Goal: Information Seeking & Learning: Learn about a topic

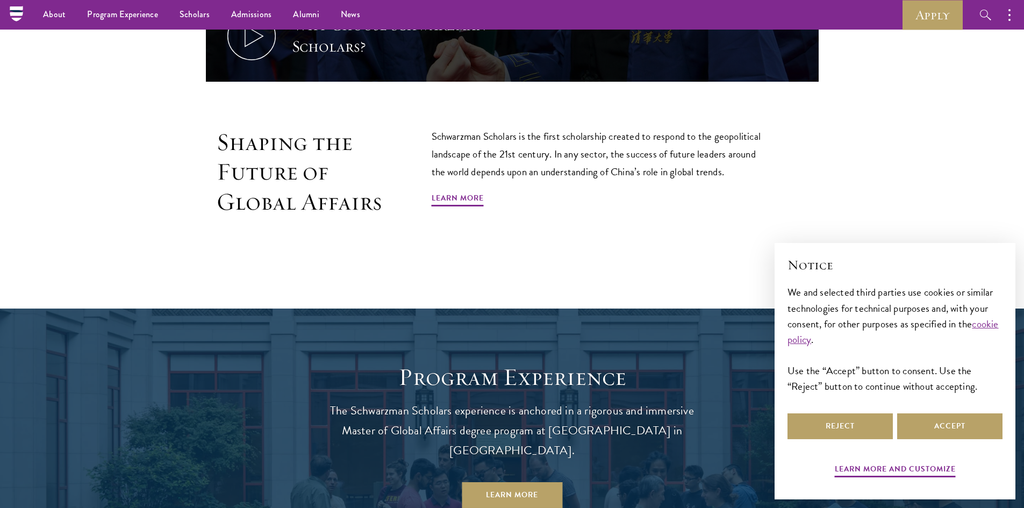
scroll to position [699, 0]
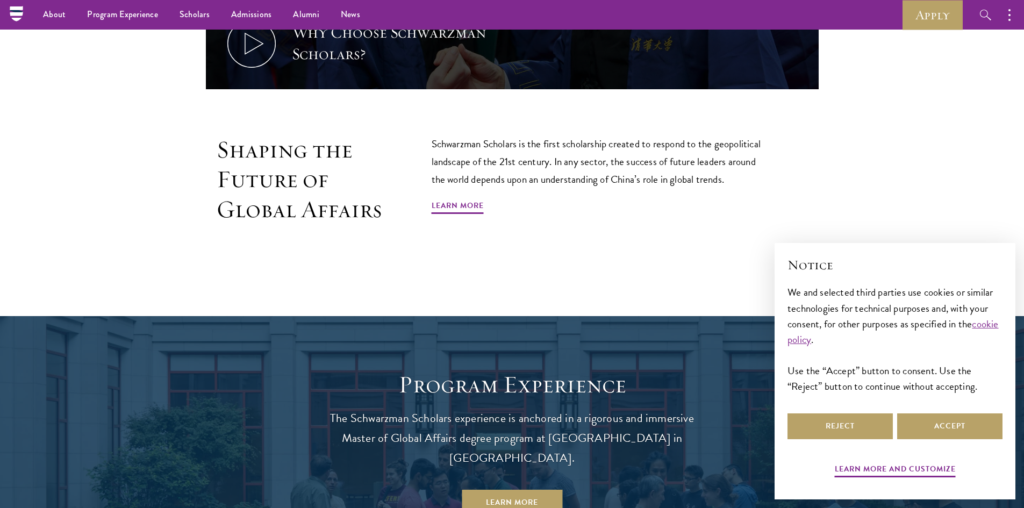
click at [222, 273] on div "Shaping the Future of Global Affairs Schwarzman Scholars is the first scholarsh…" at bounding box center [512, 204] width 613 height 138
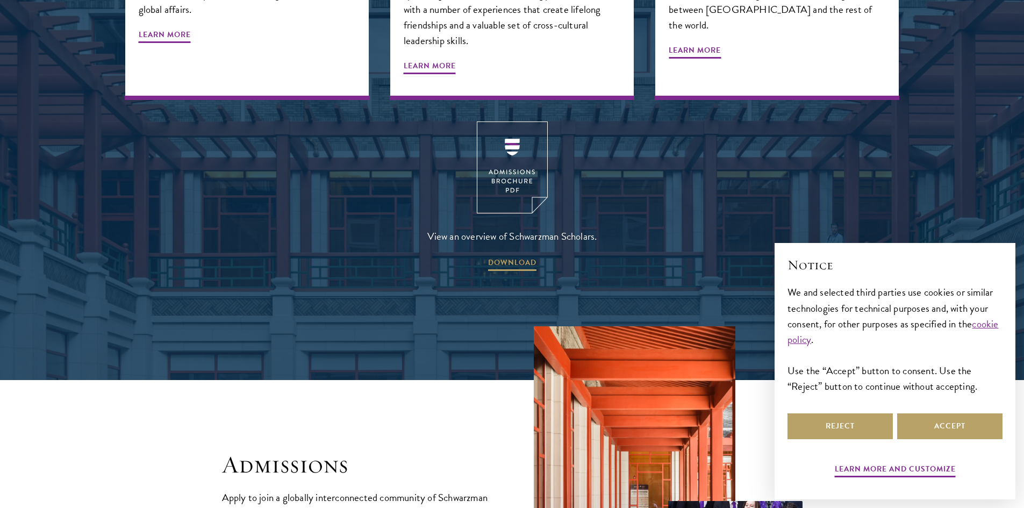
scroll to position [1721, 0]
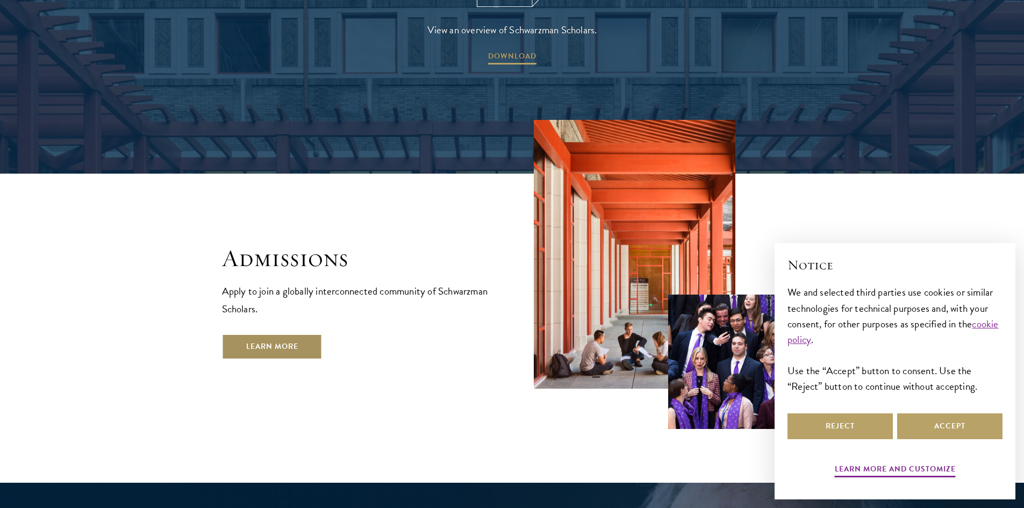
click at [315, 334] on link "Learn More" at bounding box center [272, 347] width 101 height 26
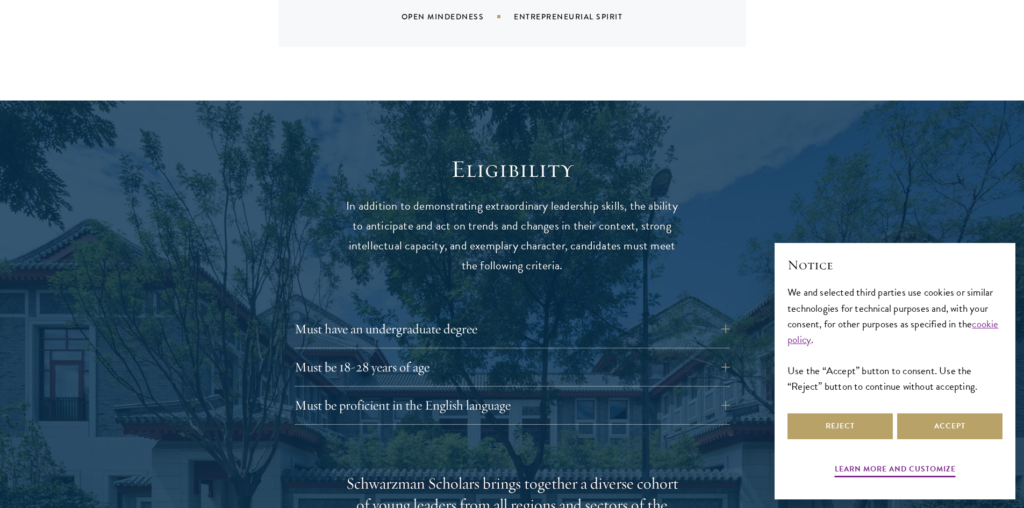
scroll to position [1291, 0]
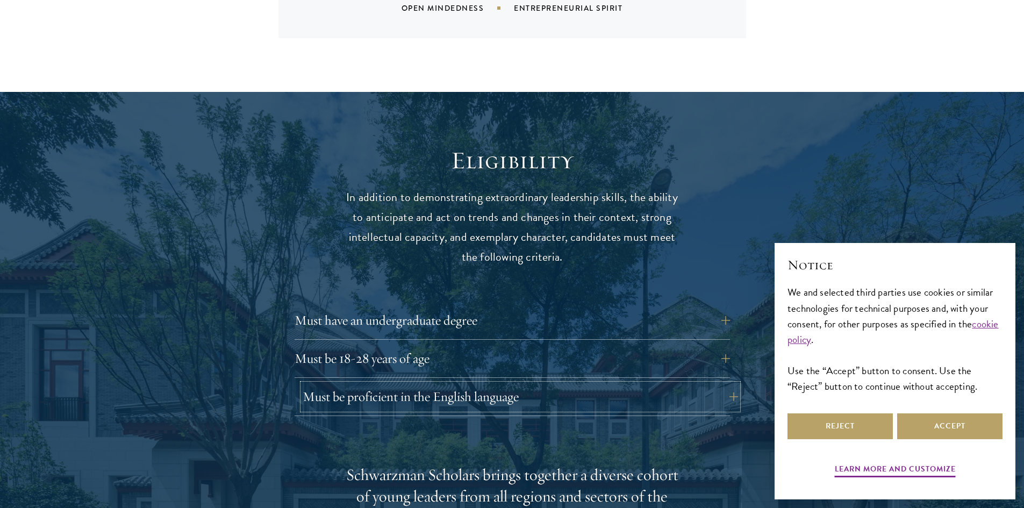
click at [504, 384] on button "Must be proficient in the English language" at bounding box center [521, 397] width 436 height 26
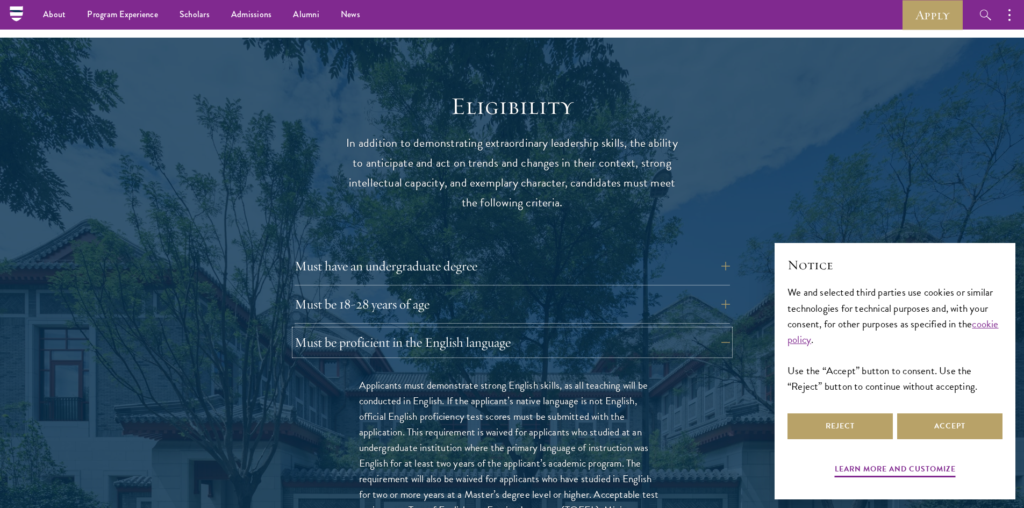
scroll to position [1344, 0]
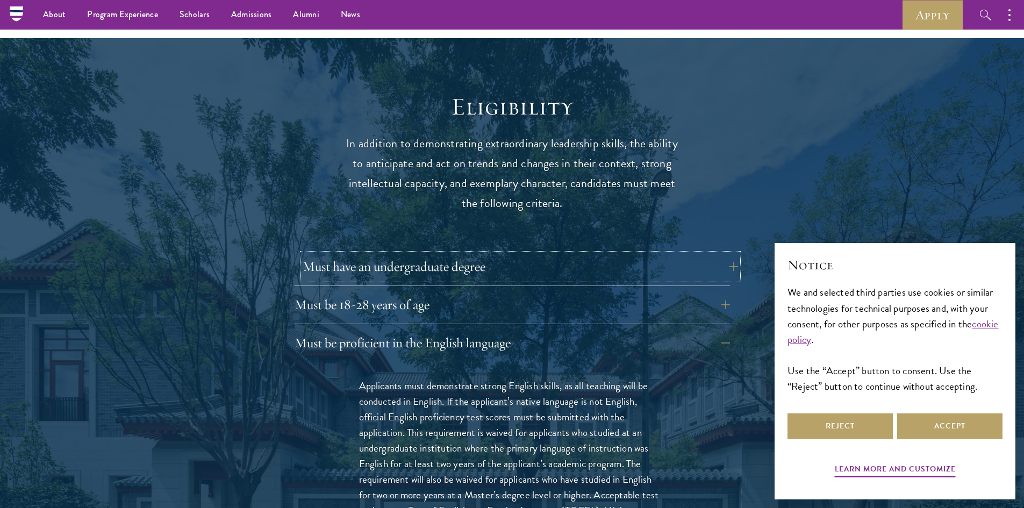
click at [445, 254] on button "Must have an undergraduate degree" at bounding box center [521, 267] width 436 height 26
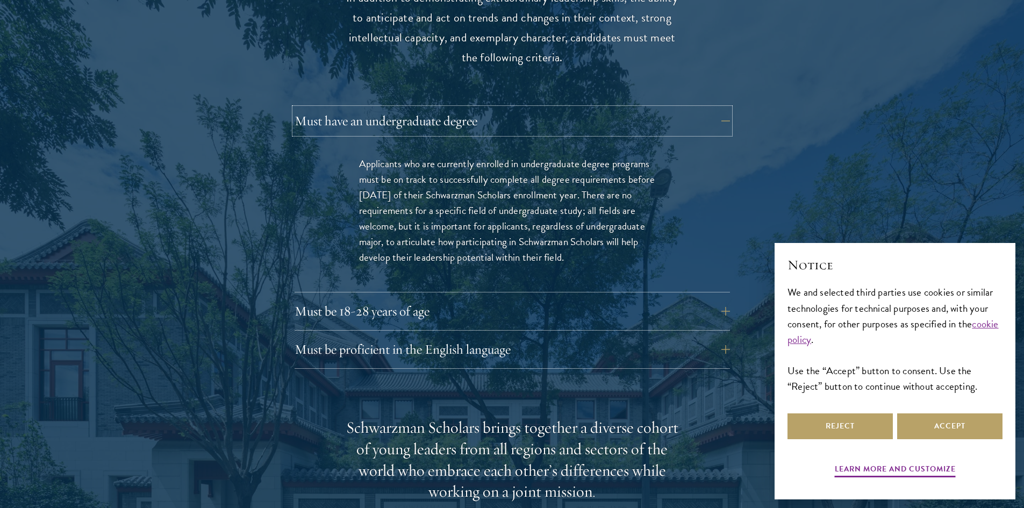
scroll to position [1506, 0]
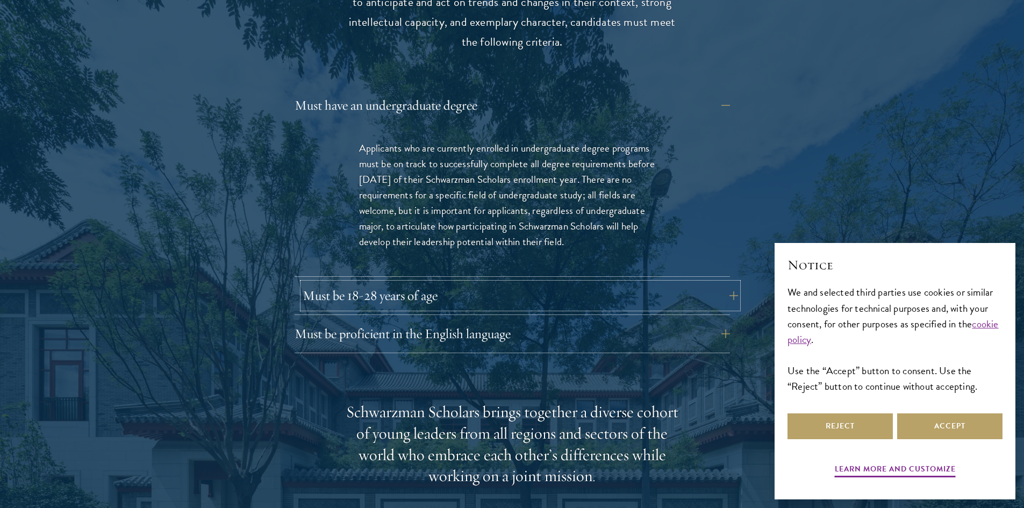
click at [426, 283] on button "Must be 18-28 years of age" at bounding box center [521, 296] width 436 height 26
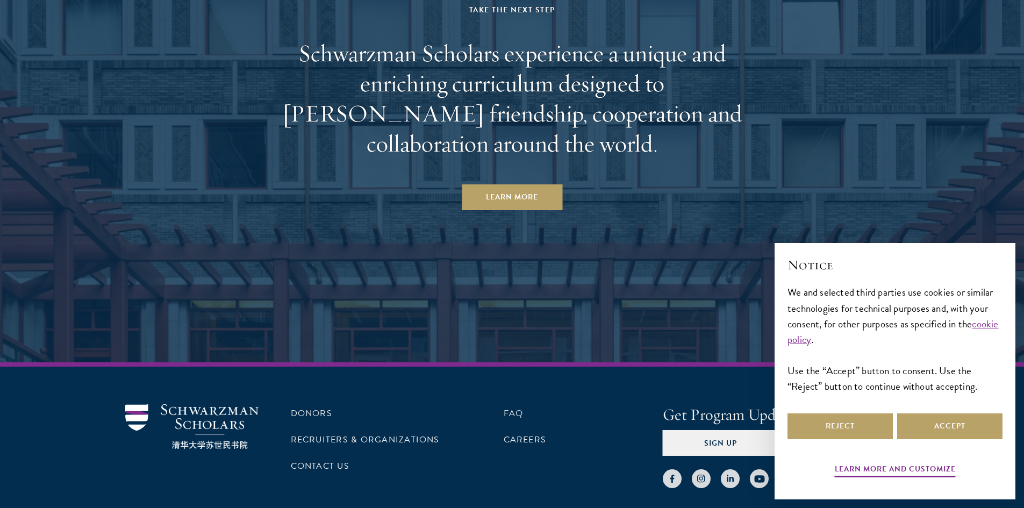
scroll to position [5594, 0]
